Goal: Find specific page/section: Find specific page/section

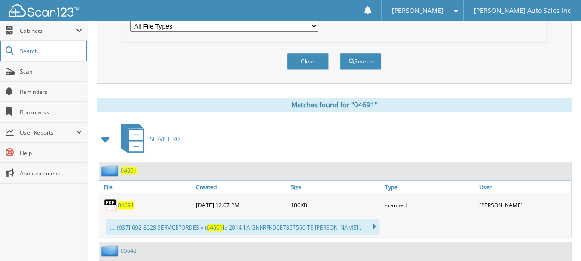
click at [31, 52] on span "Search" at bounding box center [50, 51] width 61 height 8
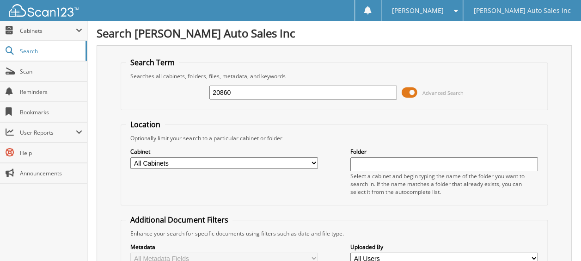
type input "20860"
click at [288, 93] on input "20860" at bounding box center [304, 93] width 188 height 14
type input "2"
type input "20860"
